Goal: Transaction & Acquisition: Purchase product/service

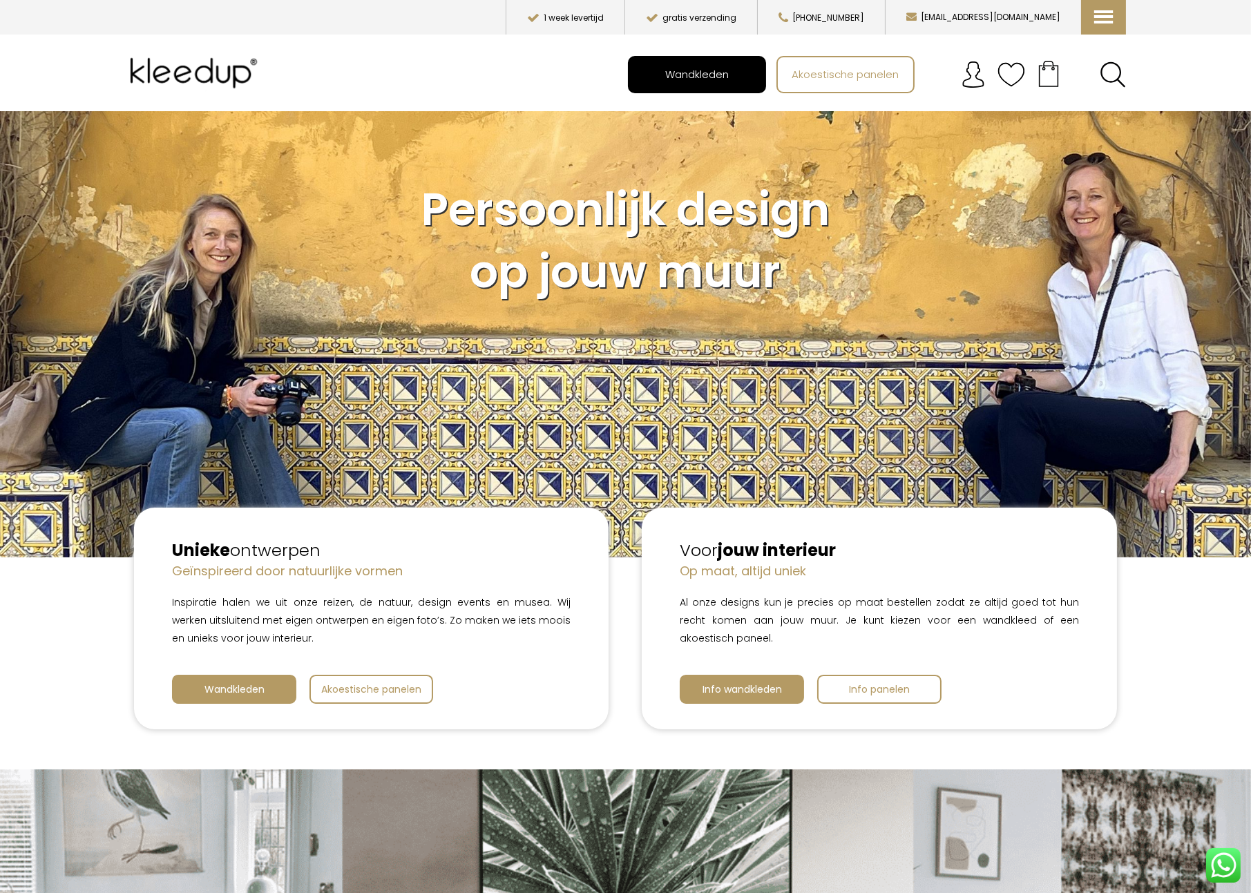
click at [707, 73] on span "Wandkleden" at bounding box center [697, 74] width 79 height 26
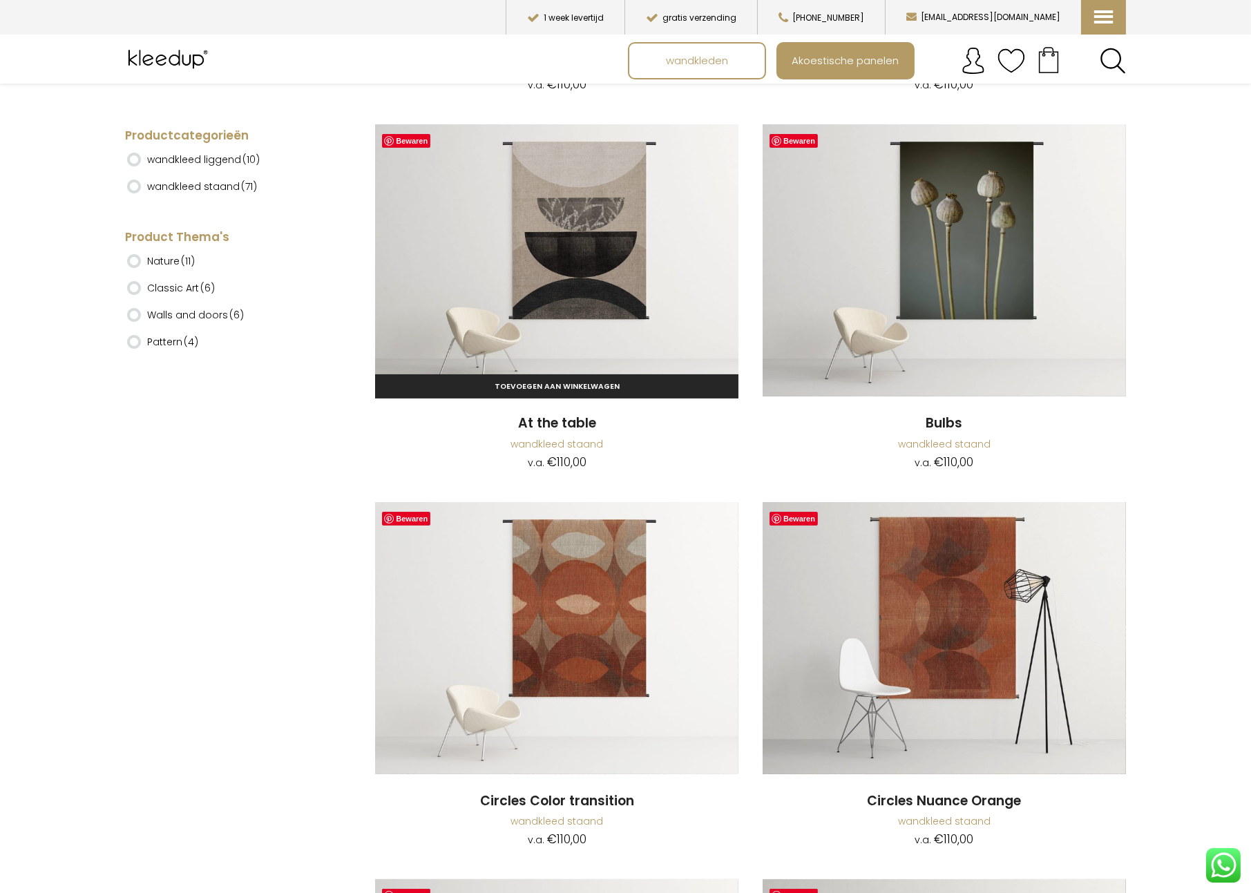
click at [560, 298] on img at bounding box center [556, 260] width 363 height 272
